Goal: Task Accomplishment & Management: Manage account settings

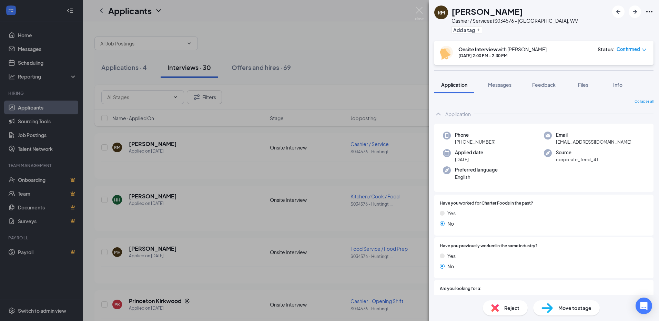
click at [203, 188] on div "RM Roddrick Massey Cashier / Service at S034576 - Huntington, WV Add a tag Onsi…" at bounding box center [329, 160] width 659 height 321
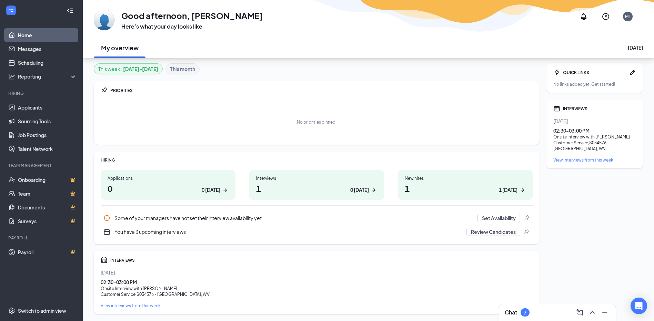
scroll to position [21, 0]
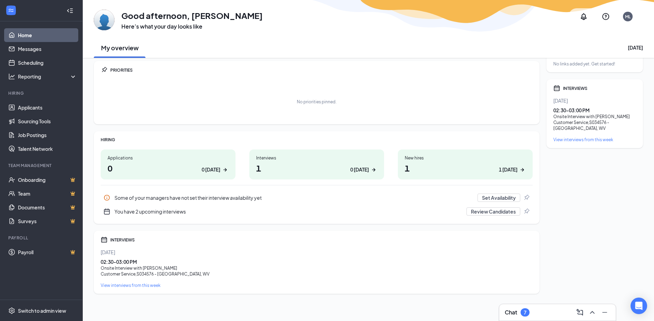
scroll to position [21, 0]
click at [256, 169] on div "Interviews 1 0 today" at bounding box center [316, 164] width 135 height 30
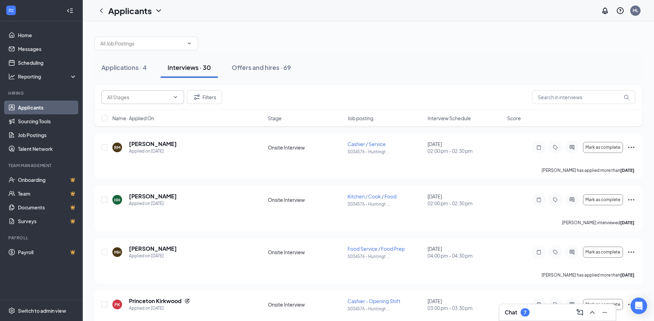
click at [150, 100] on input "text" at bounding box center [138, 97] width 63 height 8
click at [355, 79] on div "Applications · 4 Interviews · 30 Offers and hires · 69" at bounding box center [368, 67] width 548 height 34
click at [544, 98] on input "text" at bounding box center [583, 97] width 103 height 14
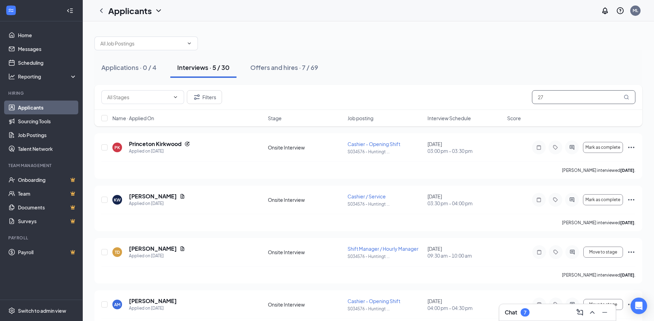
type input "2"
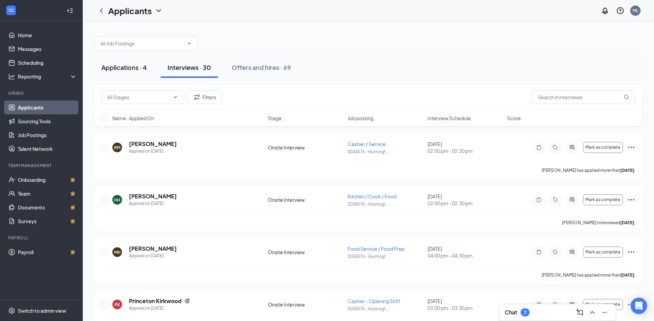
click at [129, 71] on div "Applications · 4" at bounding box center [124, 67] width 46 height 9
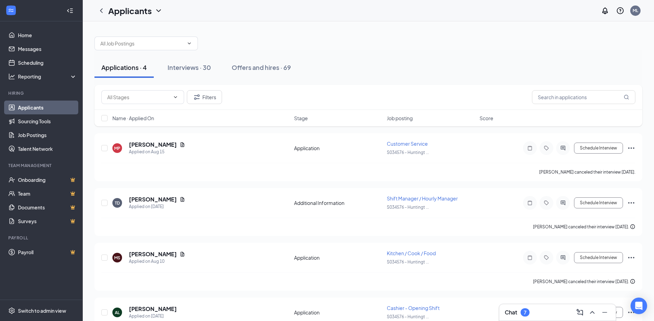
click at [33, 108] on link "Applicants" at bounding box center [47, 108] width 59 height 14
